Goal: Transaction & Acquisition: Book appointment/travel/reservation

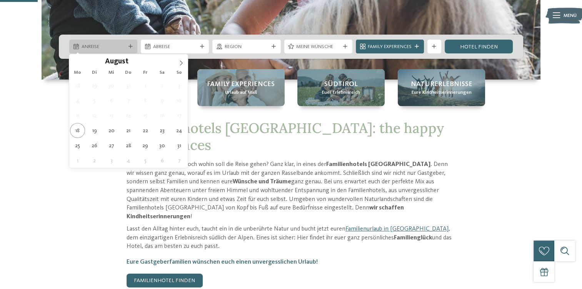
click at [121, 50] on div "Anreise" at bounding box center [103, 47] width 68 height 14
click at [181, 61] on icon at bounding box center [181, 63] width 3 height 5
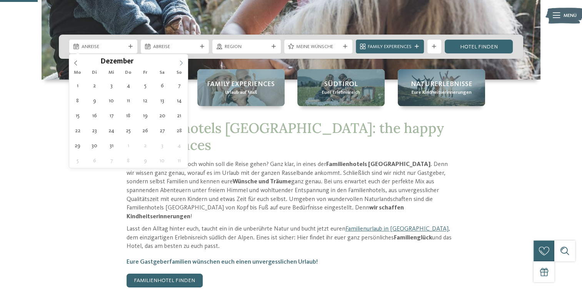
type input "****"
click at [181, 61] on icon at bounding box center [181, 63] width 3 height 5
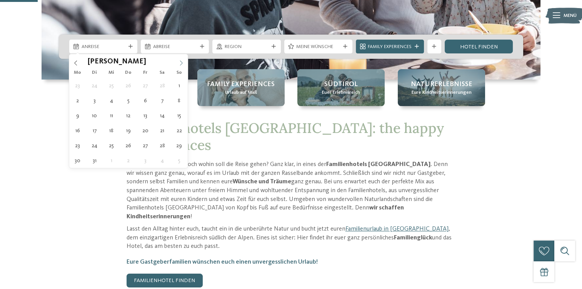
click at [181, 61] on icon at bounding box center [181, 63] width 3 height 5
click at [181, 62] on icon at bounding box center [181, 62] width 5 height 5
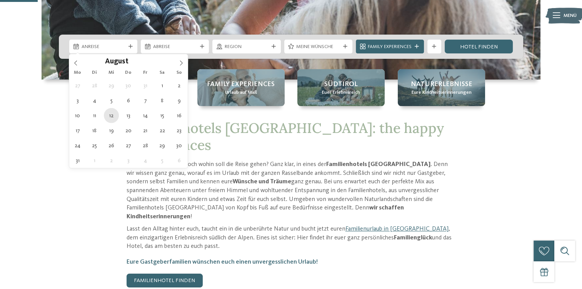
type div "12.08.2026"
type input "****"
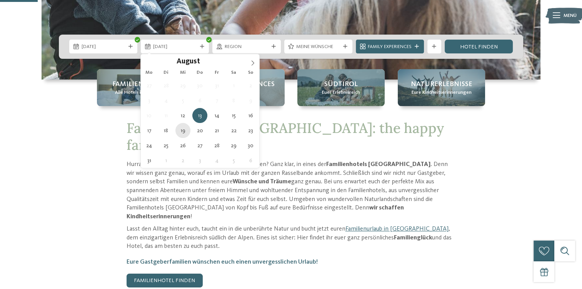
type div "19.08.2026"
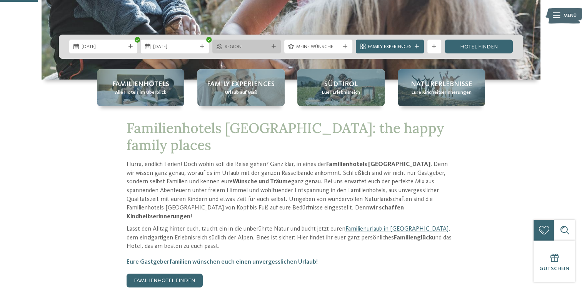
click at [268, 46] on span "Region" at bounding box center [247, 47] width 44 height 7
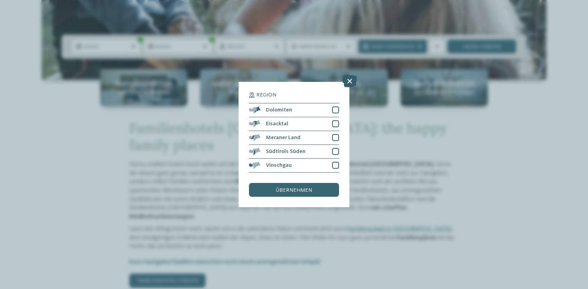
click at [348, 80] on icon at bounding box center [349, 81] width 15 height 12
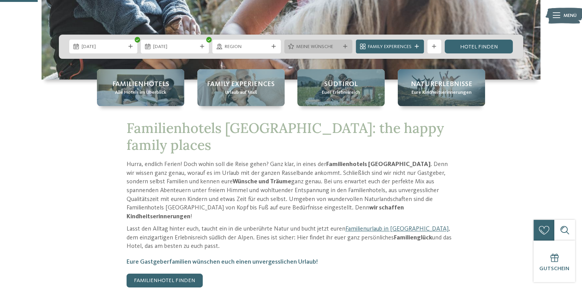
click at [320, 49] on span "Meine Wünsche" at bounding box center [318, 47] width 44 height 7
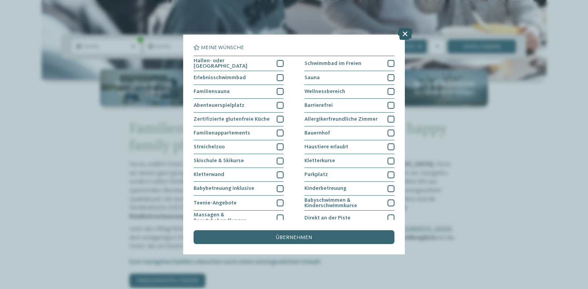
click at [402, 38] on icon at bounding box center [405, 34] width 15 height 12
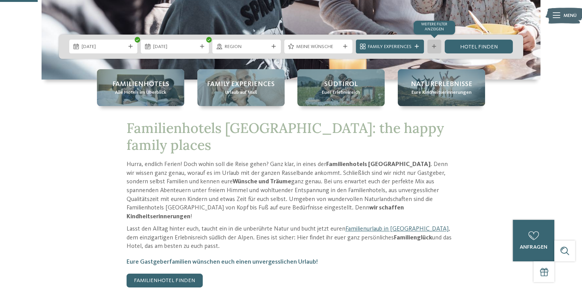
click at [435, 45] on icon at bounding box center [434, 47] width 4 height 4
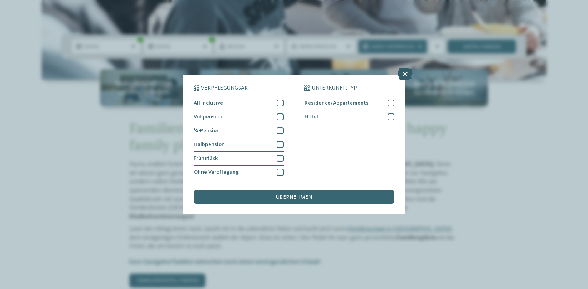
click at [405, 73] on icon at bounding box center [405, 74] width 15 height 12
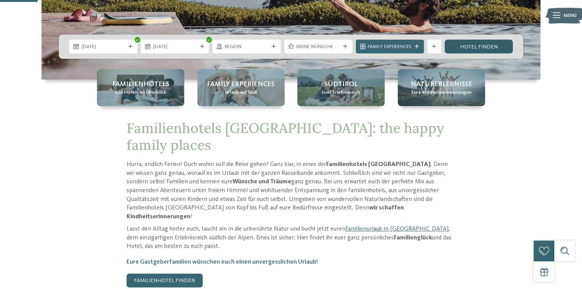
click at [467, 45] on link "Hotel finden" at bounding box center [479, 47] width 68 height 14
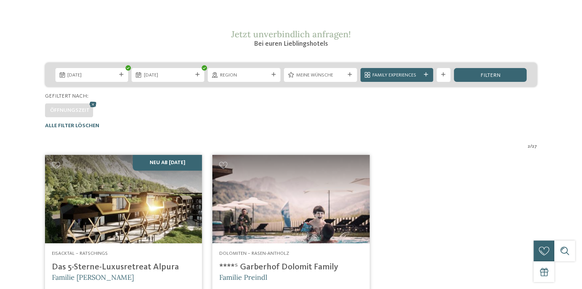
scroll to position [154, 0]
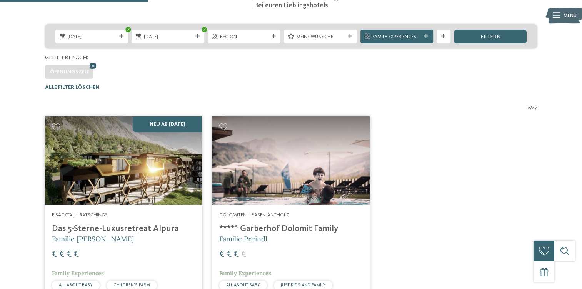
click at [93, 66] on icon at bounding box center [93, 65] width 10 height 9
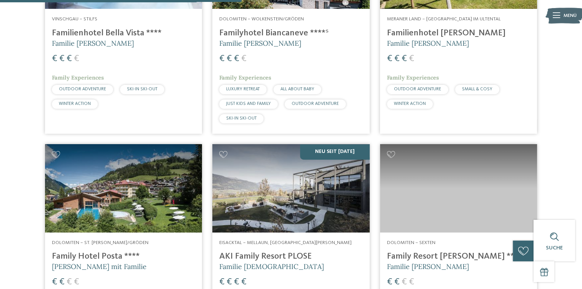
scroll to position [1066, 0]
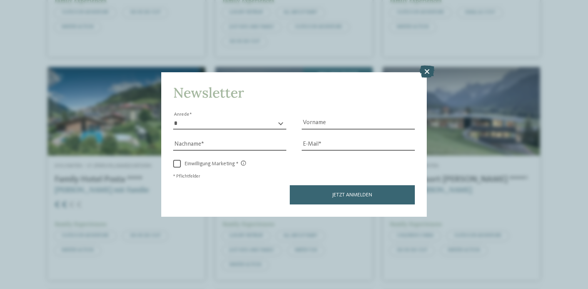
click at [426, 69] on icon at bounding box center [427, 72] width 15 height 12
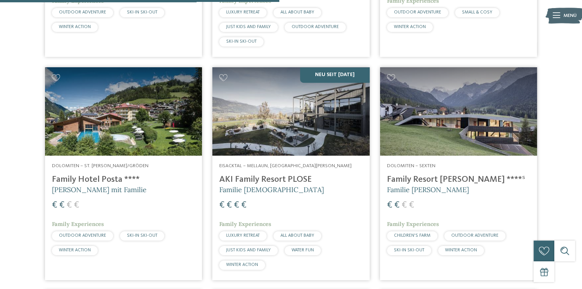
scroll to position [1297, 0]
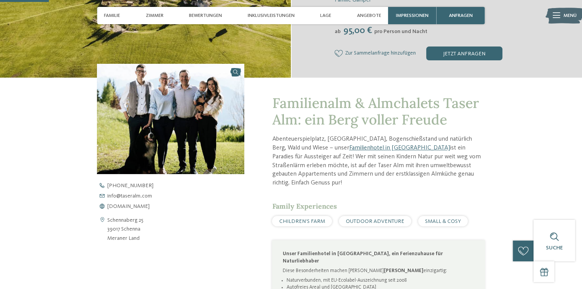
scroll to position [231, 0]
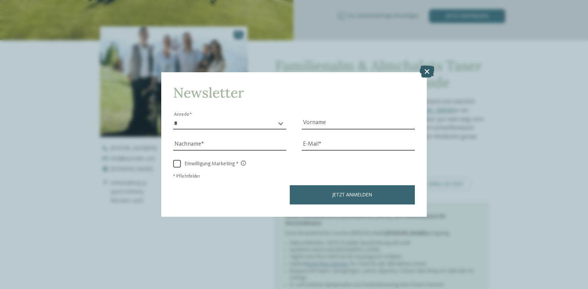
click at [427, 73] on icon at bounding box center [427, 72] width 15 height 12
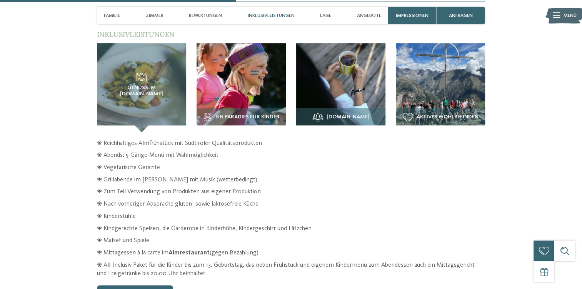
scroll to position [1116, 0]
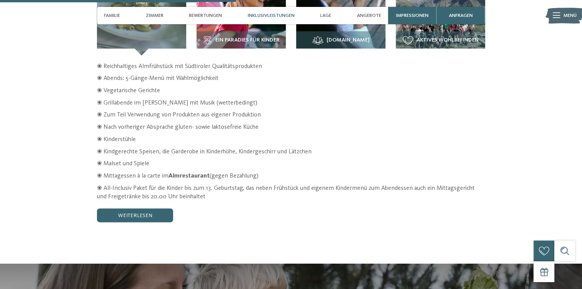
click at [254, 111] on p "❀ Zum Teil Verwendung von Produkten aus eigener Produktion" at bounding box center [291, 115] width 388 height 9
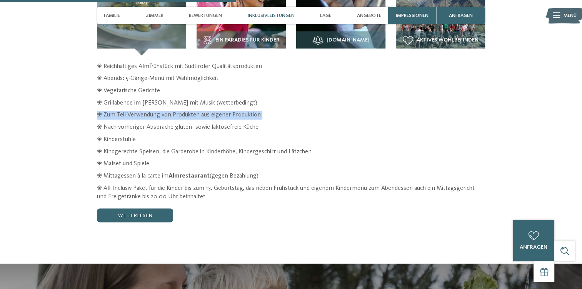
click at [254, 111] on p "❀ Zum Teil Verwendung von Produkten aus eigener Produktion" at bounding box center [291, 115] width 388 height 9
drag, startPoint x: 254, startPoint y: 92, endPoint x: 255, endPoint y: 111, distance: 19.3
click at [255, 111] on div "❀ Reichhaltiges Almfrühstück mit Südtiroler Qualitätsprodukten ❀ Abends: 5-Gäng…" at bounding box center [291, 131] width 388 height 139
click at [260, 136] on p "❀ Kinderstühle" at bounding box center [291, 140] width 388 height 9
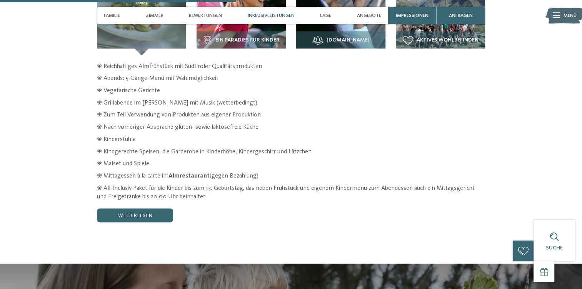
click at [186, 173] on strong "Almrestaurant" at bounding box center [189, 176] width 41 height 6
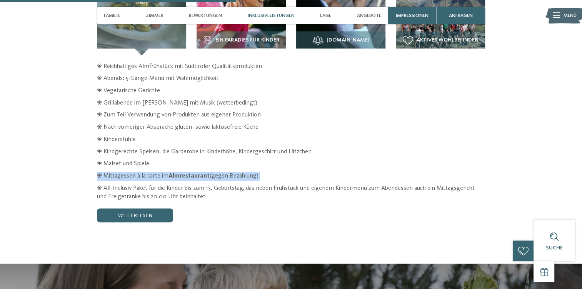
click at [186, 173] on strong "Almrestaurant" at bounding box center [189, 176] width 41 height 6
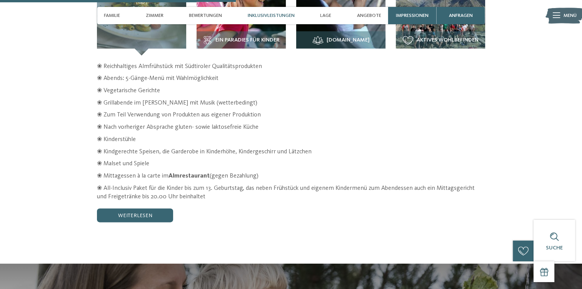
drag, startPoint x: 186, startPoint y: 155, endPoint x: 188, endPoint y: 169, distance: 14.3
click at [188, 184] on p "❀ All-Inclusiv Paket für die Kinder bis zum 13. Geburtstag, das neben Frühstück…" at bounding box center [291, 192] width 388 height 17
click at [189, 184] on p "❀ All-Inclusiv Paket für die Kinder bis zum 13. Geburtstag, das neben Frühstück…" at bounding box center [291, 192] width 388 height 17
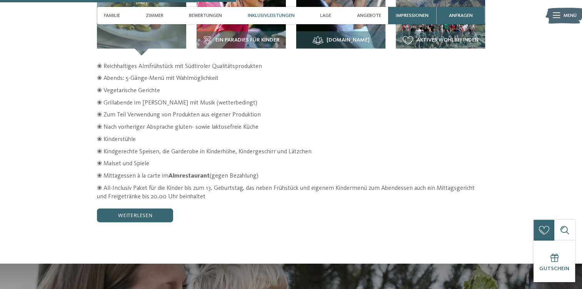
click at [212, 62] on p "❀ Reichhaltiges Almfrühstück mit Südtiroler Qualitätsprodukten" at bounding box center [291, 66] width 388 height 9
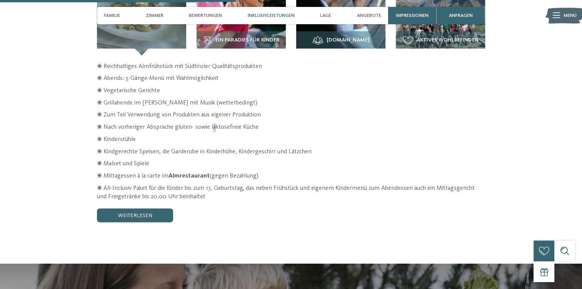
drag, startPoint x: 212, startPoint y: 42, endPoint x: 214, endPoint y: 100, distance: 57.8
click at [214, 100] on div "❀ Reichhaltiges Almfrühstück mit Südtiroler Qualitätsprodukten ❀ Abends: 5-Gäng…" at bounding box center [291, 131] width 388 height 139
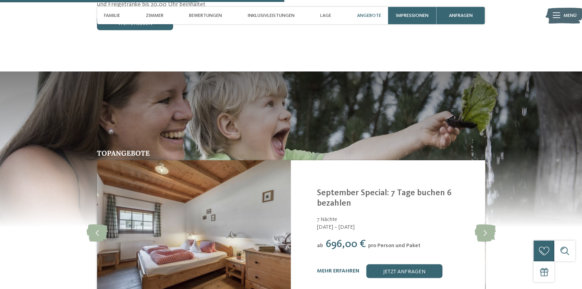
scroll to position [1386, 0]
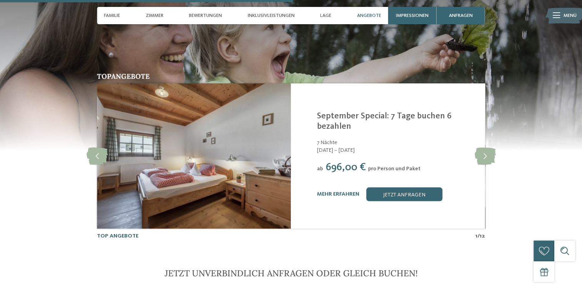
click at [490, 147] on icon at bounding box center [485, 155] width 21 height 17
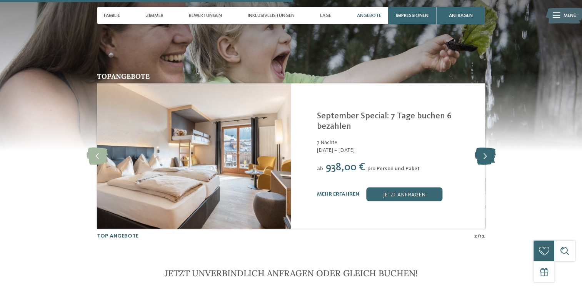
click at [490, 147] on icon at bounding box center [485, 155] width 21 height 17
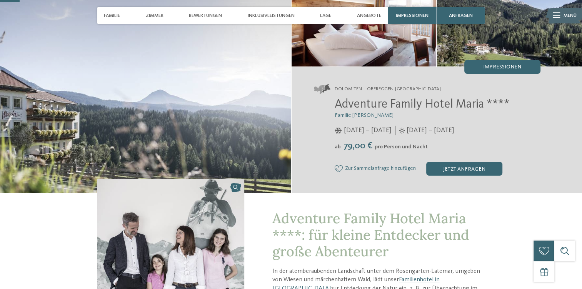
scroll to position [77, 0]
click at [411, 57] on img at bounding box center [364, 12] width 145 height 109
click at [468, 43] on img at bounding box center [509, 12] width 145 height 109
click at [484, 67] on div "Impressionen" at bounding box center [503, 67] width 76 height 14
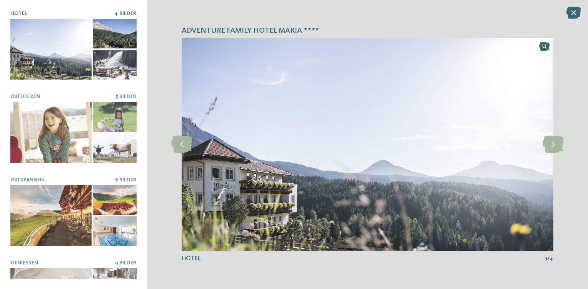
click at [62, 66] on div at bounding box center [50, 49] width 81 height 61
click at [101, 44] on div at bounding box center [115, 34] width 44 height 30
click at [103, 65] on div at bounding box center [115, 65] width 44 height 30
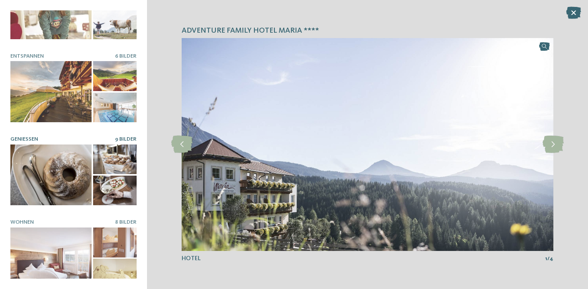
click at [94, 151] on div at bounding box center [115, 160] width 44 height 30
